Goal: Task Accomplishment & Management: Complete application form

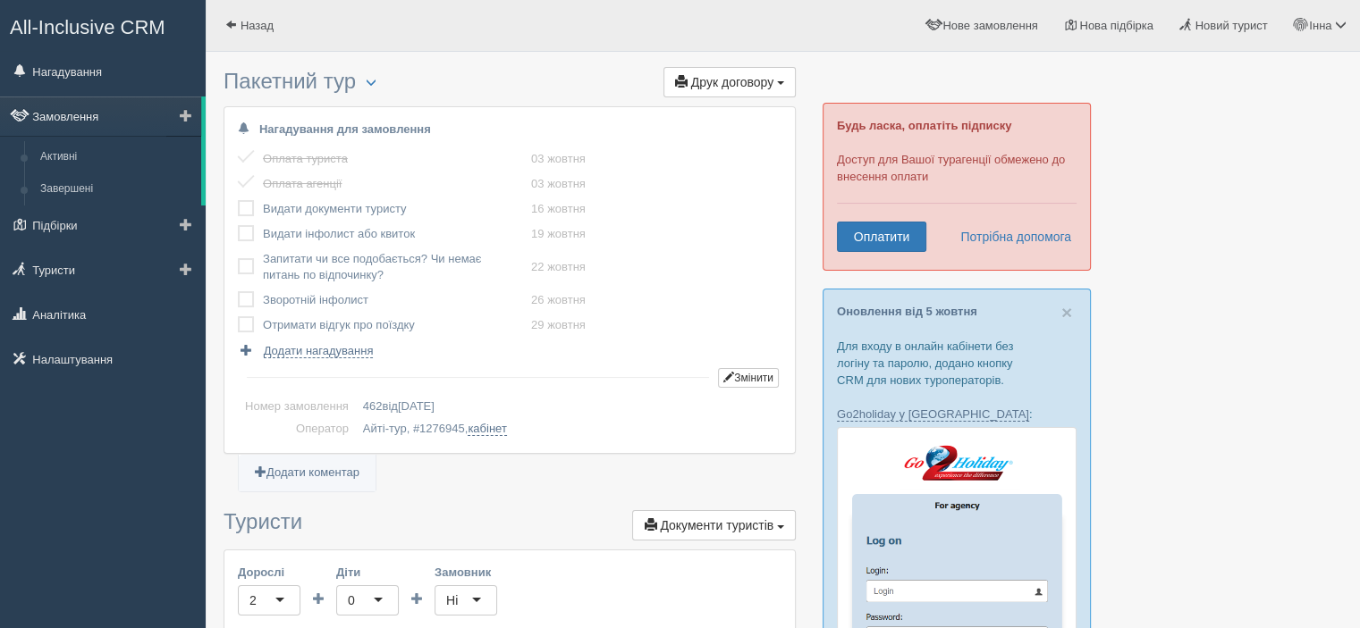
click at [68, 114] on link "Замовлення" at bounding box center [100, 116] width 201 height 39
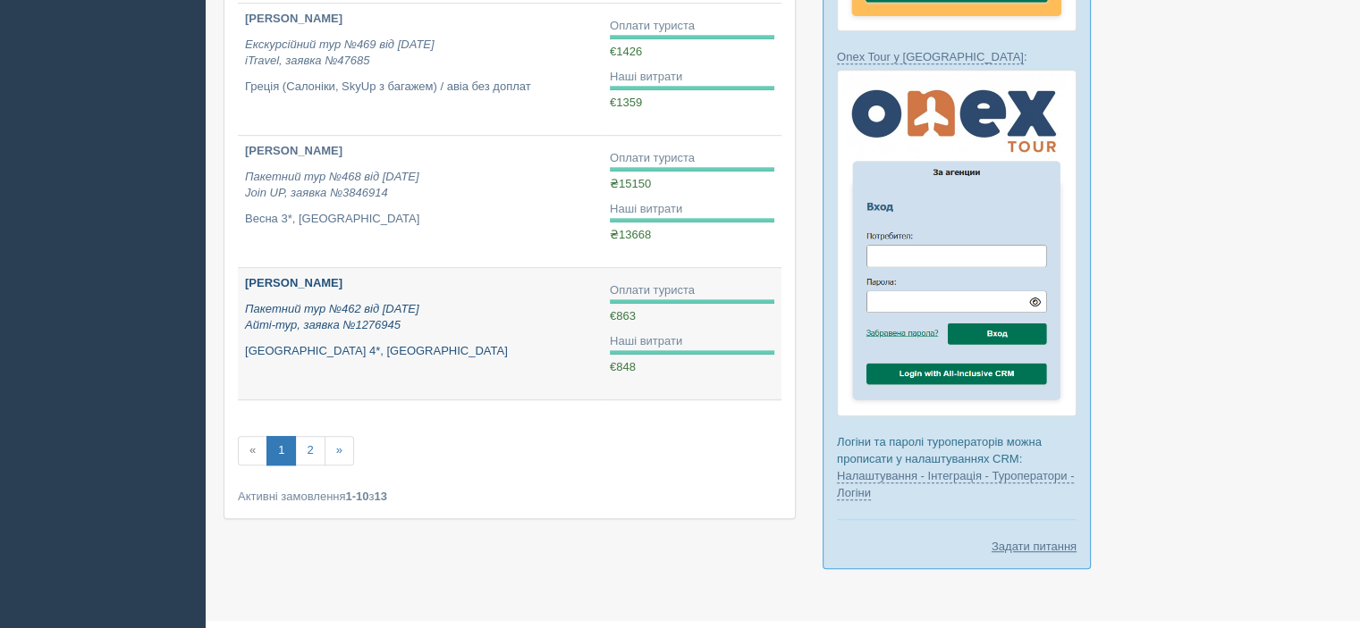
scroll to position [1158, 0]
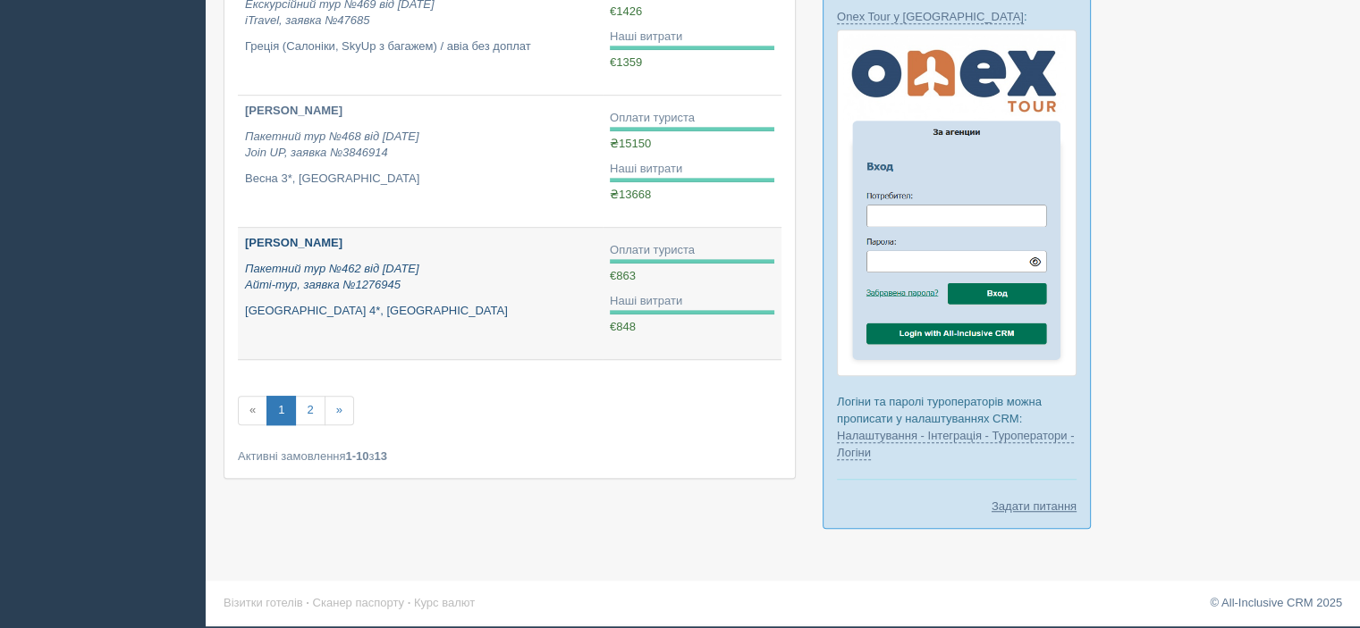
click at [322, 285] on icon "Пакетний тур №462 від 01.09.2025 Айті-тур, заявка №1276945" at bounding box center [332, 277] width 174 height 30
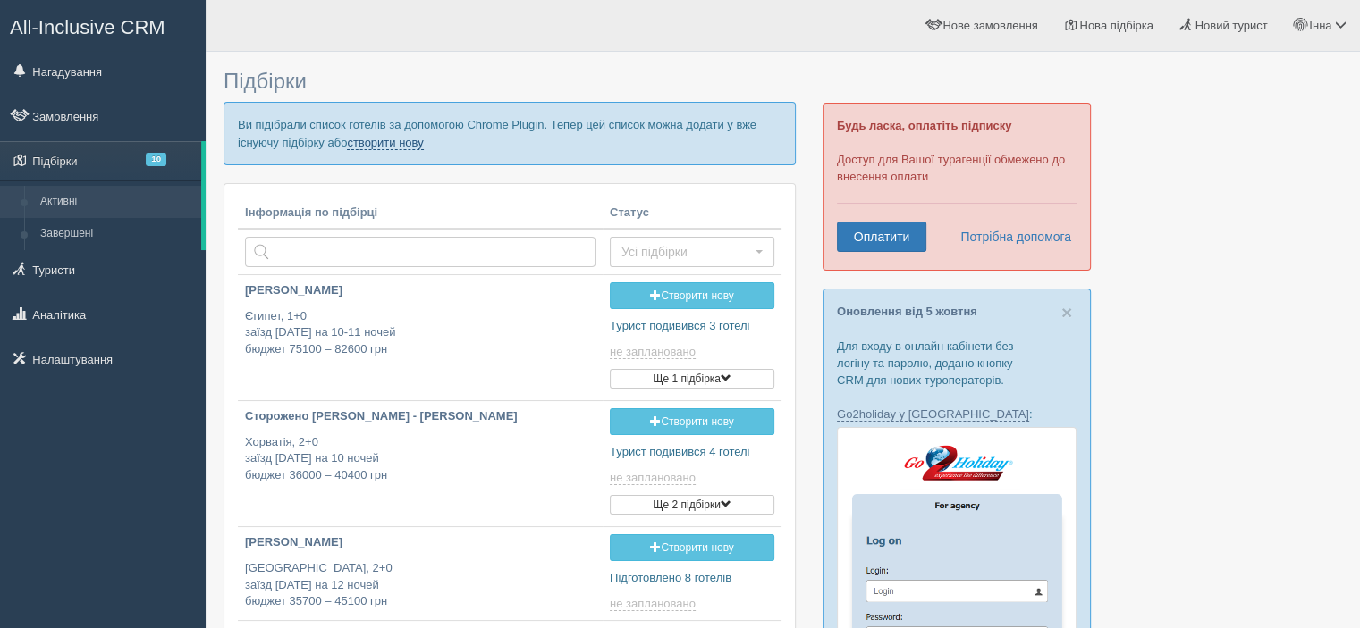
click at [393, 142] on link "створити нову" at bounding box center [385, 143] width 76 height 14
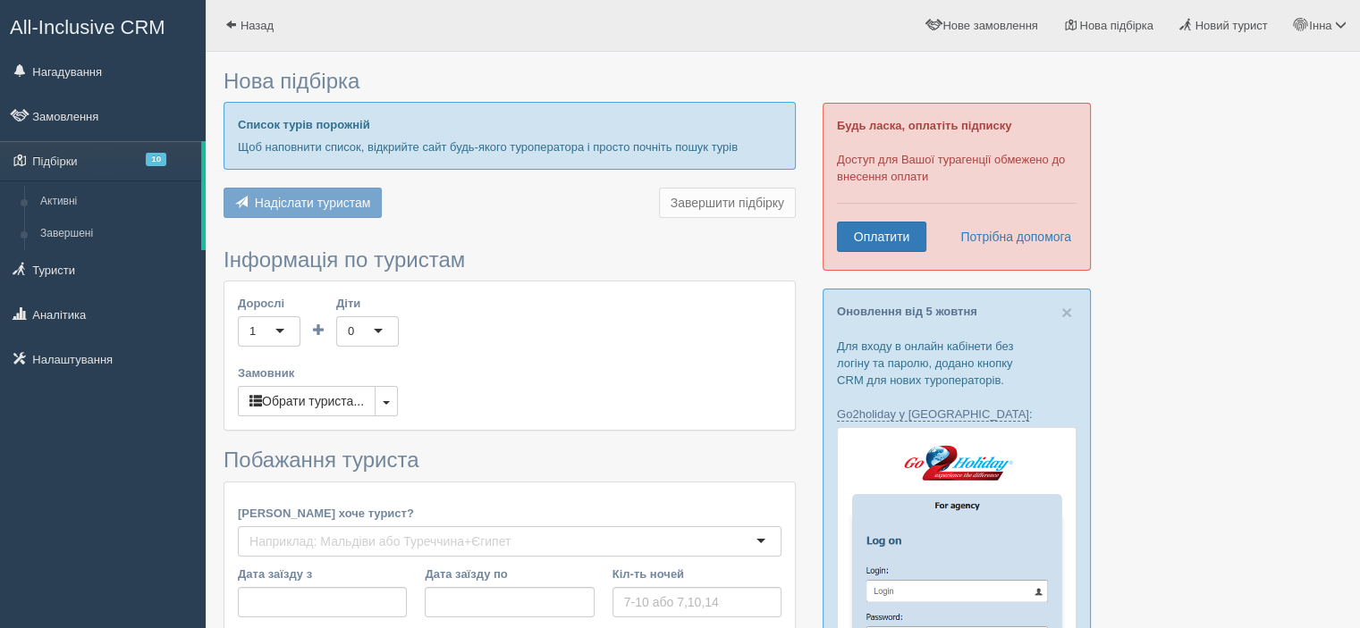
type input "5-10"
type input "43800"
type input "93600"
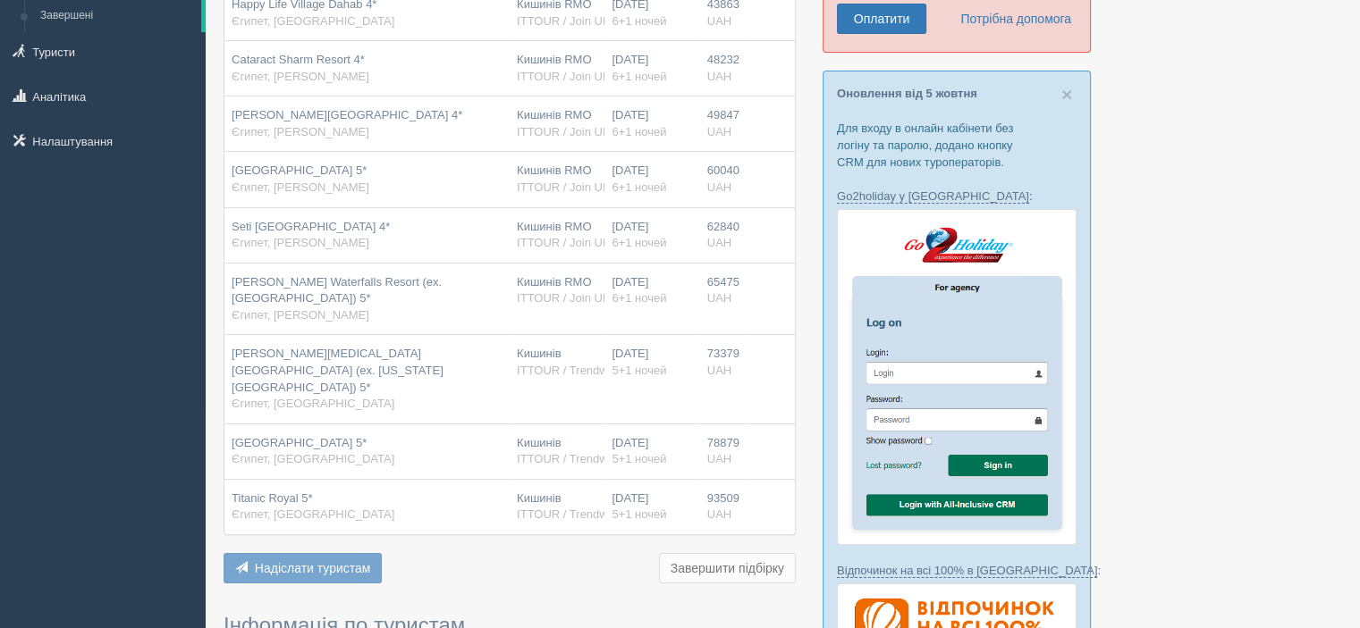
scroll to position [447, 0]
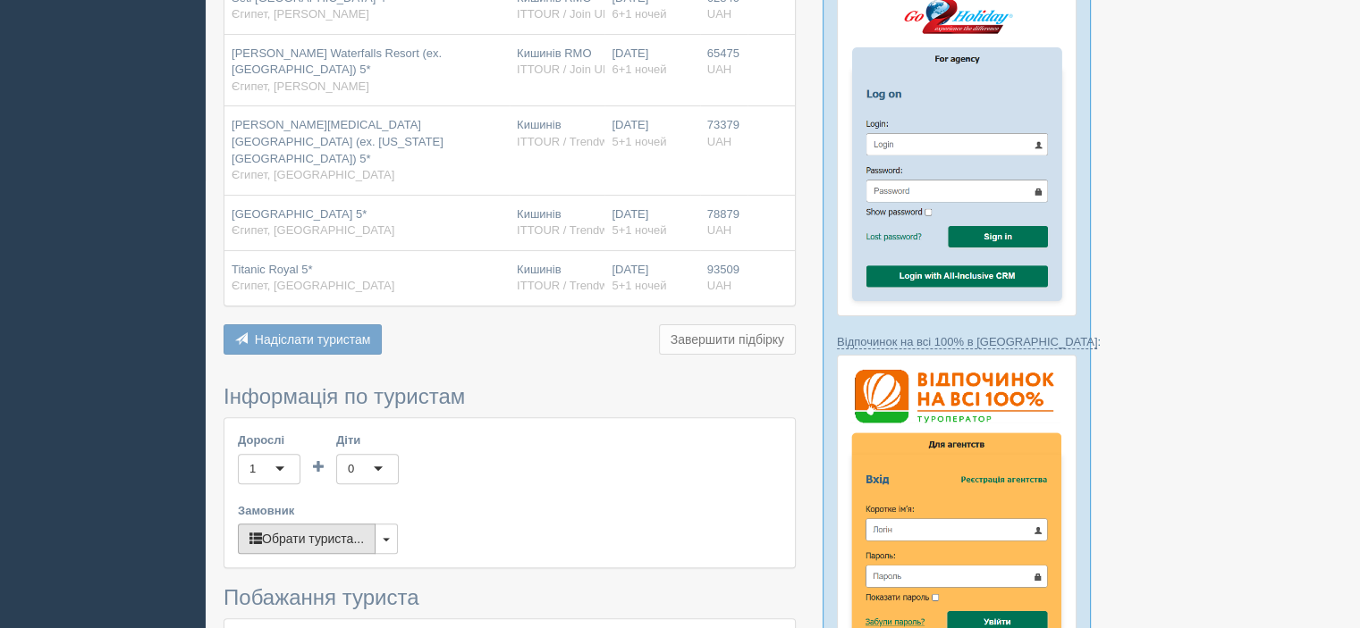
click at [301, 524] on button "Обрати туриста..." at bounding box center [307, 539] width 138 height 30
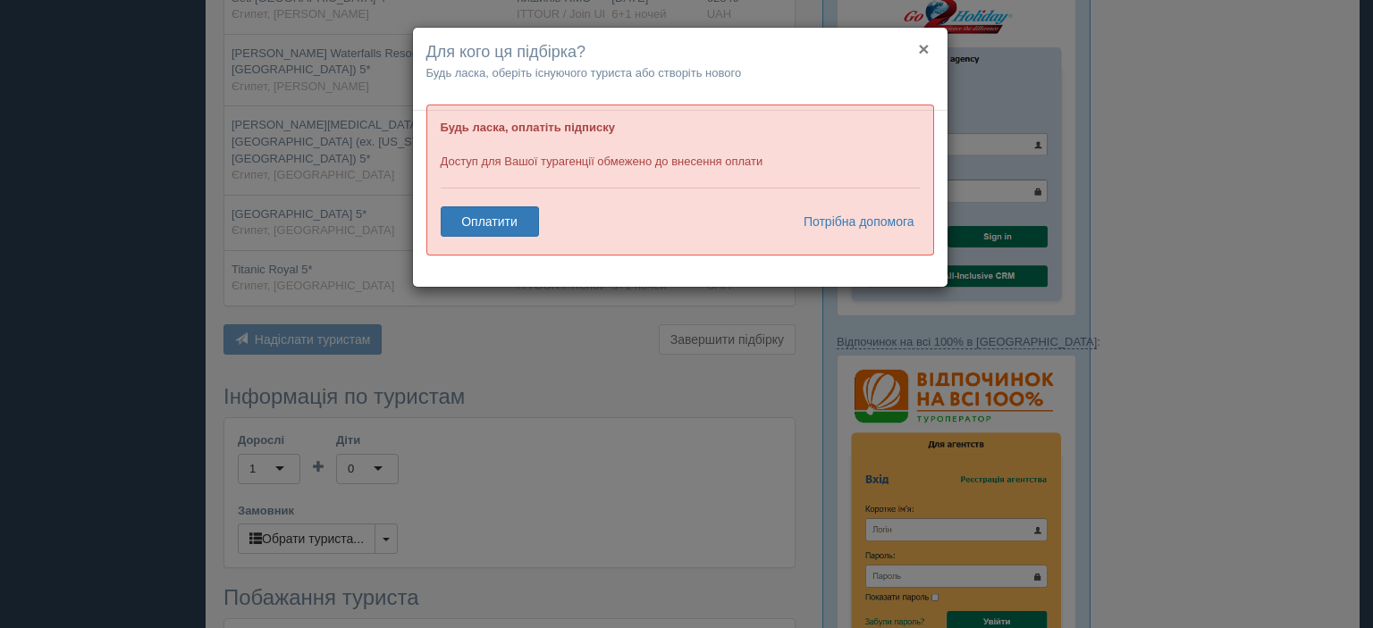
click at [919, 50] on button "×" at bounding box center [923, 48] width 11 height 19
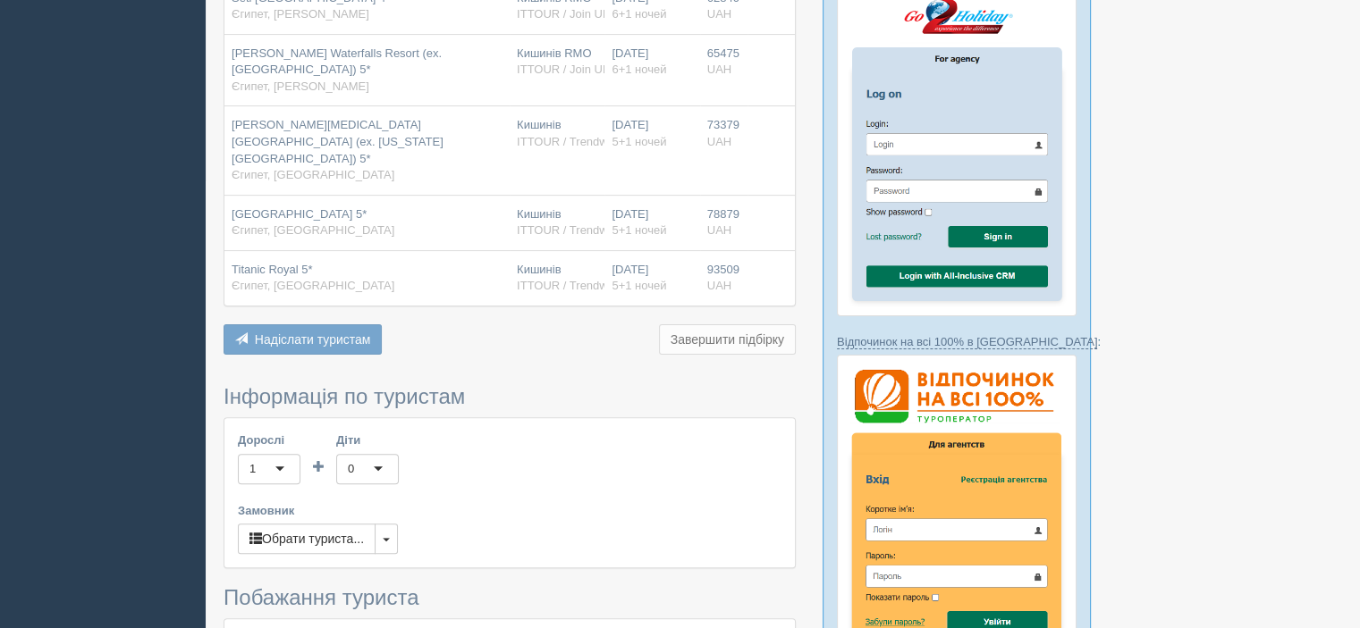
click at [1319, 68] on div at bounding box center [782, 436] width 1118 height 1644
